Goal: Book appointment/travel/reservation

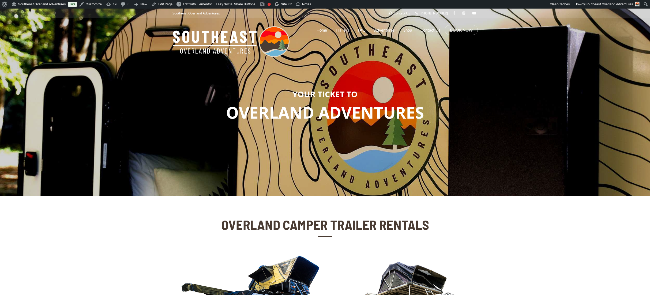
scroll to position [103, 0]
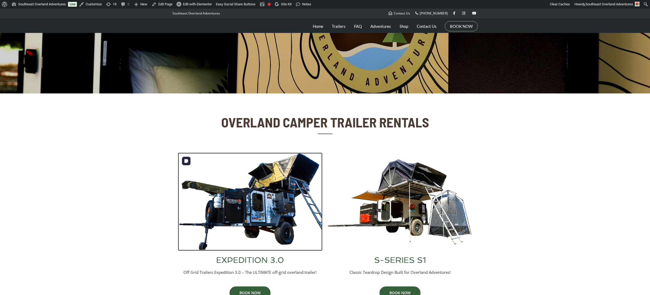
click at [282, 210] on img at bounding box center [250, 202] width 145 height 98
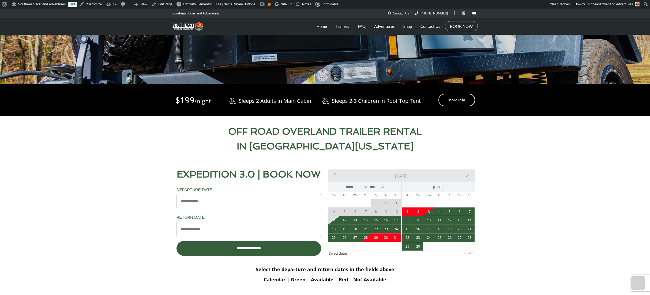
scroll to position [193, 0]
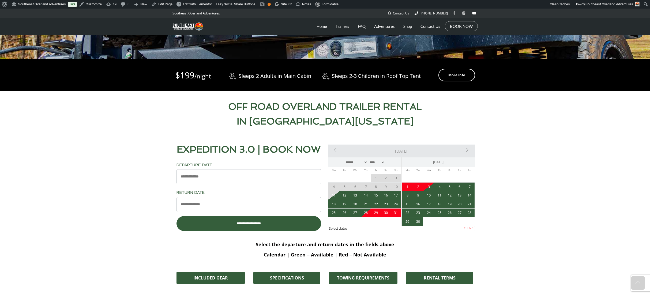
click at [466, 150] on link "Next>" at bounding box center [451, 150] width 44 height 11
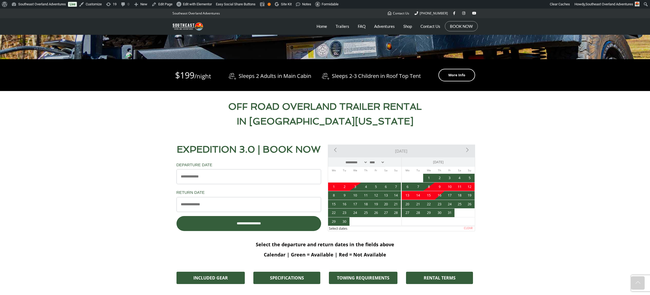
click at [441, 188] on span "9" at bounding box center [439, 187] width 10 height 9
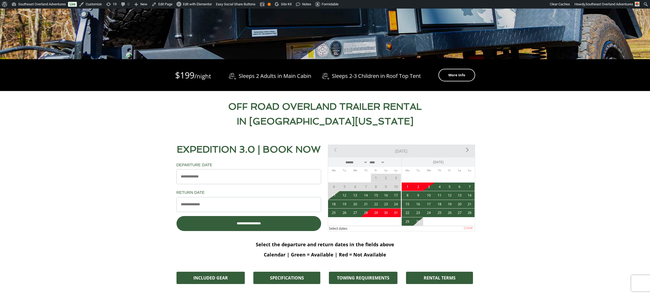
click at [467, 150] on link "Next>" at bounding box center [451, 150] width 44 height 11
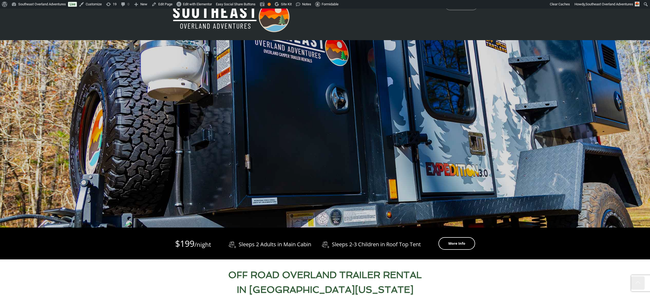
scroll to position [21, 0]
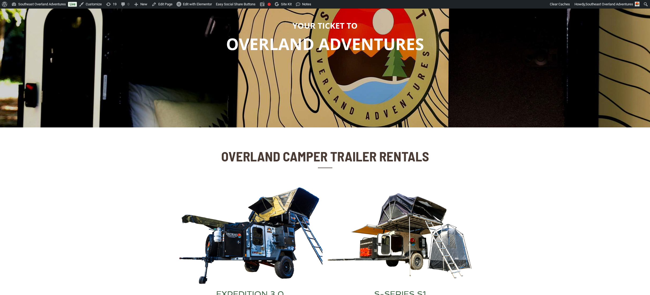
scroll to position [124, 0]
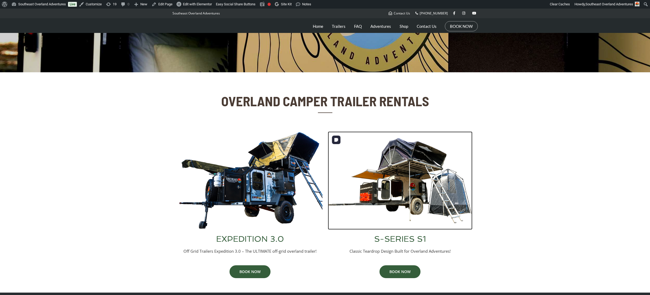
click at [407, 172] on img at bounding box center [400, 180] width 145 height 98
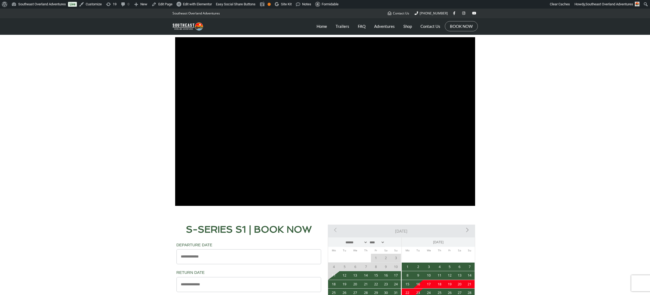
scroll to position [315, 0]
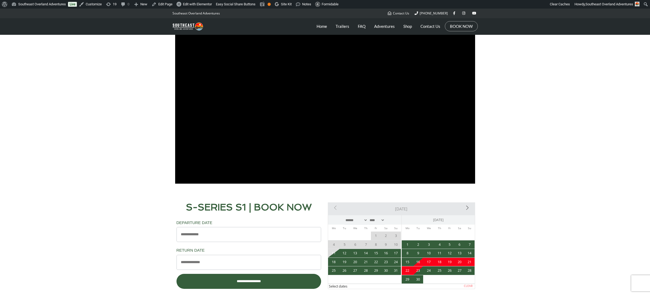
click at [465, 209] on link "Next>" at bounding box center [451, 207] width 44 height 11
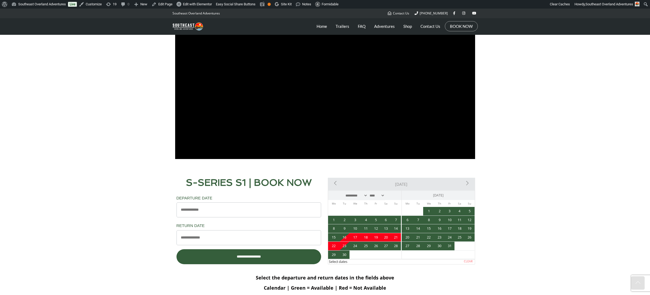
scroll to position [366, 0]
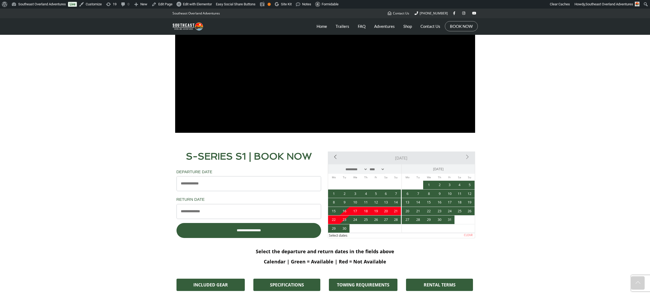
click at [333, 157] on link "<Prev" at bounding box center [351, 156] width 44 height 11
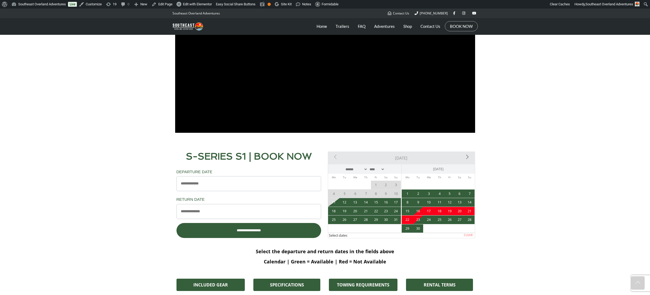
click at [469, 155] on link "Next>" at bounding box center [451, 156] width 44 height 11
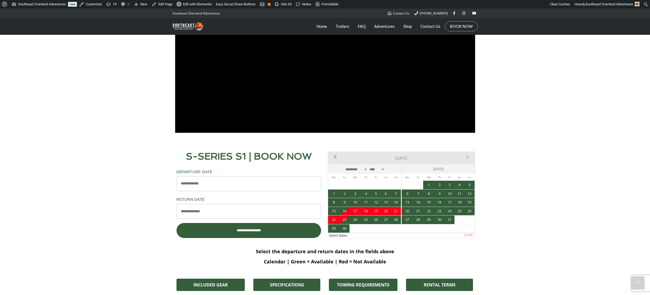
click at [334, 155] on link "<Prev" at bounding box center [351, 156] width 44 height 11
